Goal: Task Accomplishment & Management: Use online tool/utility

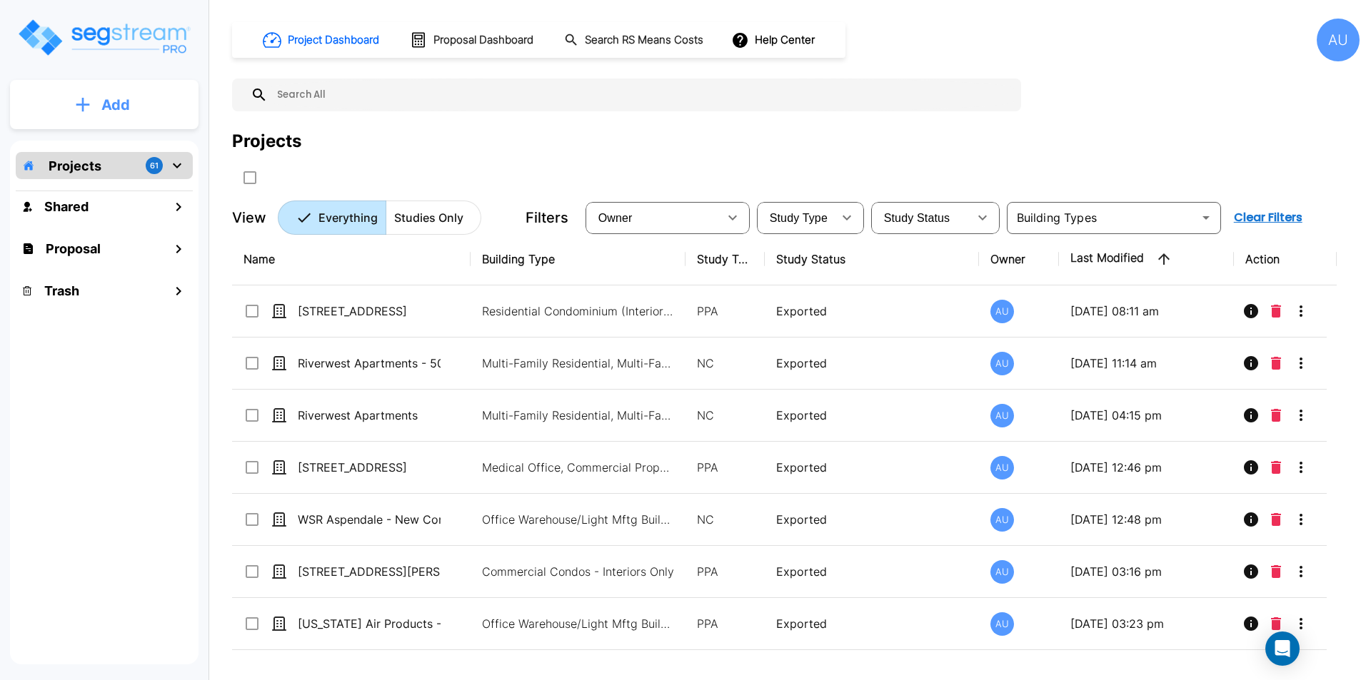
click at [94, 97] on button "Add" at bounding box center [104, 104] width 188 height 41
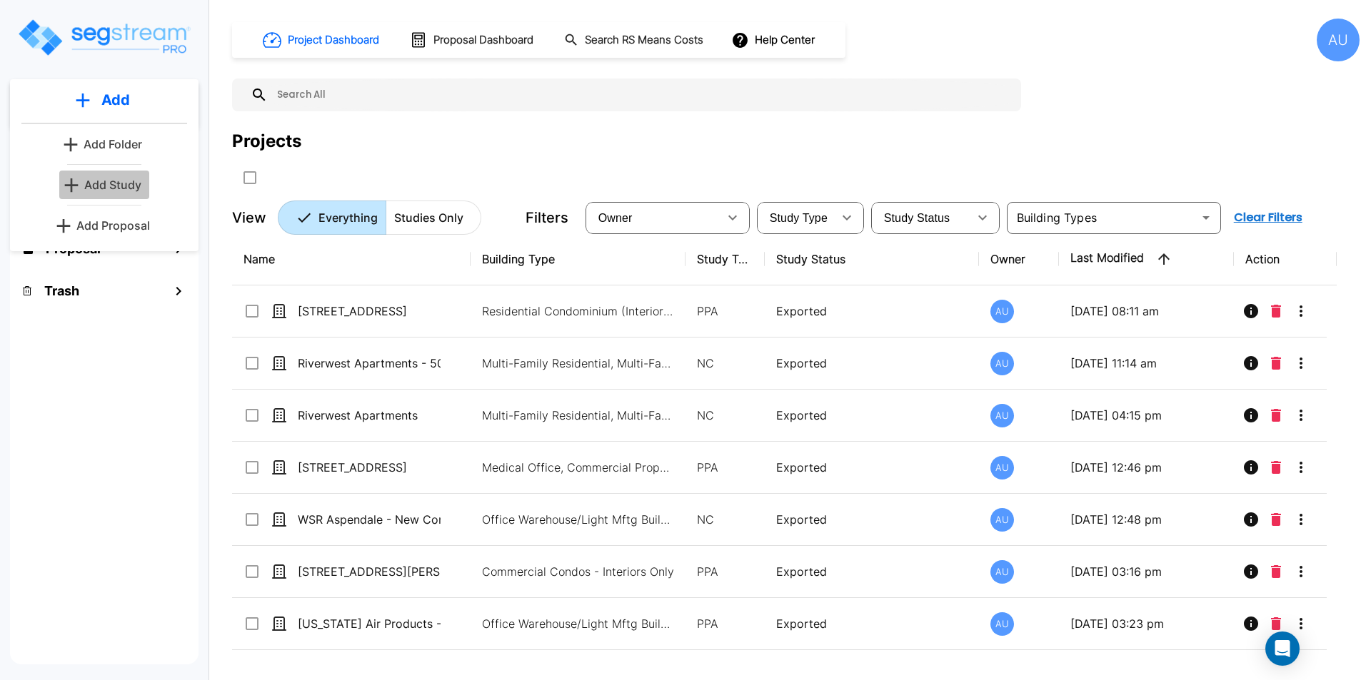
click at [111, 178] on p "Add Study" at bounding box center [112, 184] width 57 height 17
